Goal: Use online tool/utility: Utilize a website feature to perform a specific function

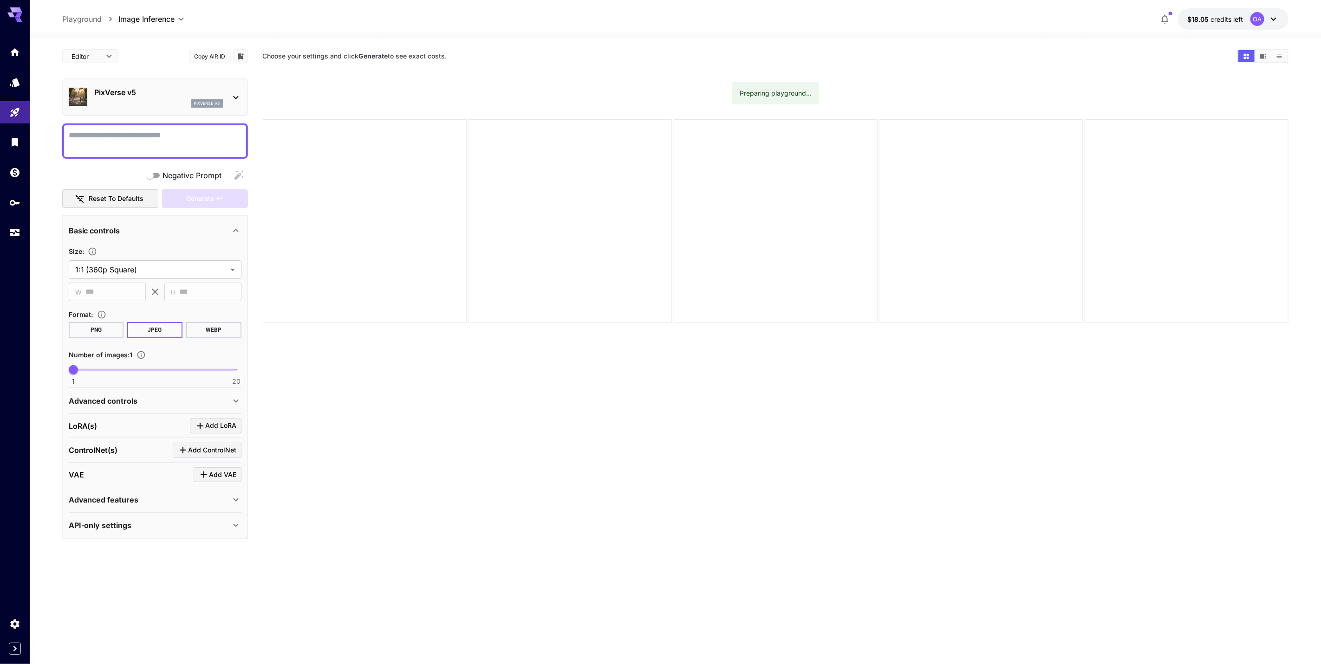
click at [184, 91] on p "PixVerse v5" at bounding box center [159, 92] width 128 height 11
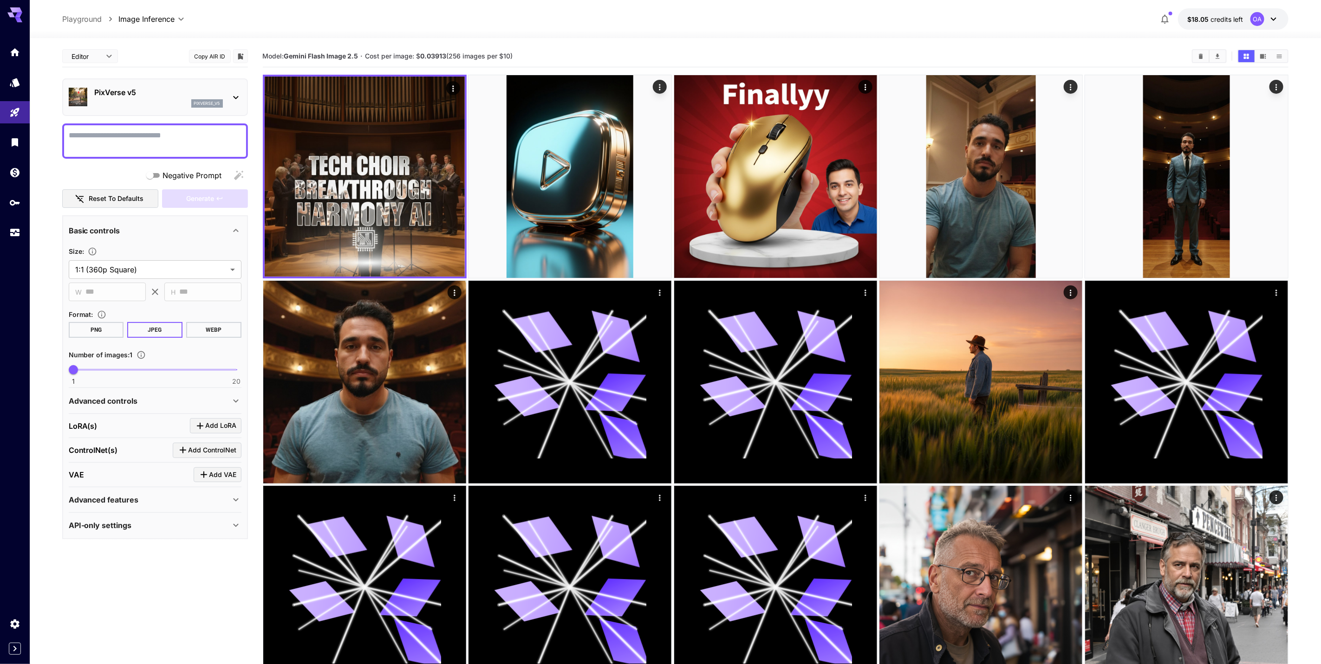
click at [207, 96] on p "PixVerse v5" at bounding box center [159, 92] width 128 height 11
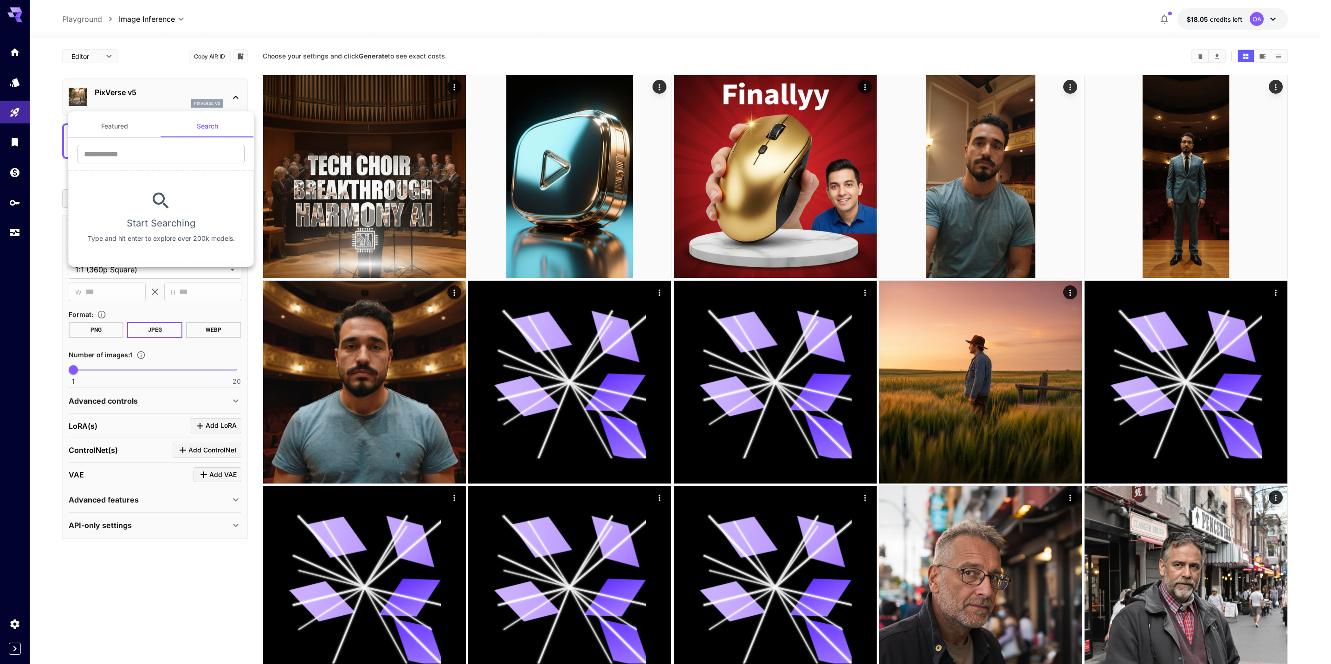
click at [137, 126] on button "Featured" at bounding box center [114, 126] width 93 height 22
